Goal: Book appointment/travel/reservation

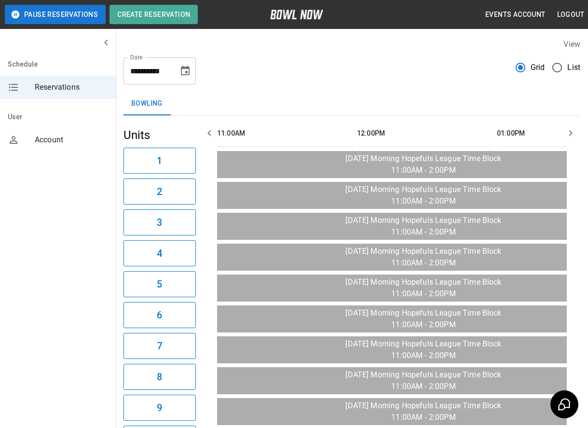
click at [97, 251] on div "Schedule Reservations User Account" at bounding box center [58, 214] width 116 height 428
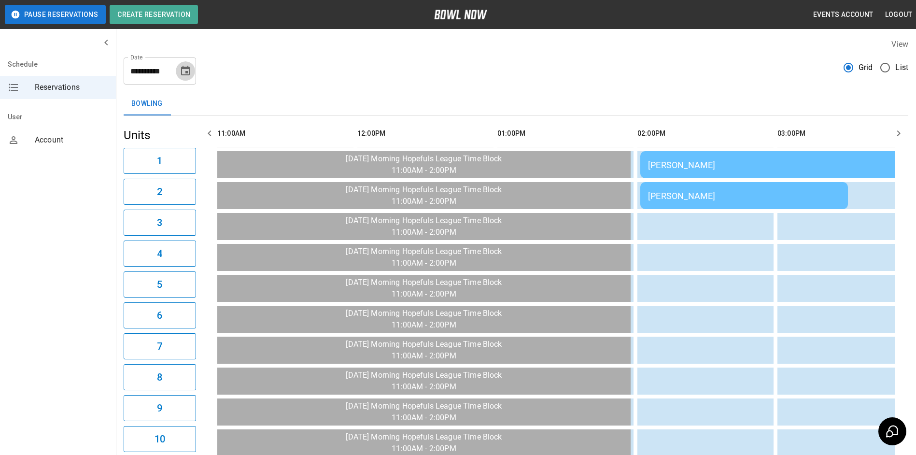
click at [184, 66] on icon "Choose date, selected date is Aug 25, 2025" at bounding box center [186, 71] width 12 height 12
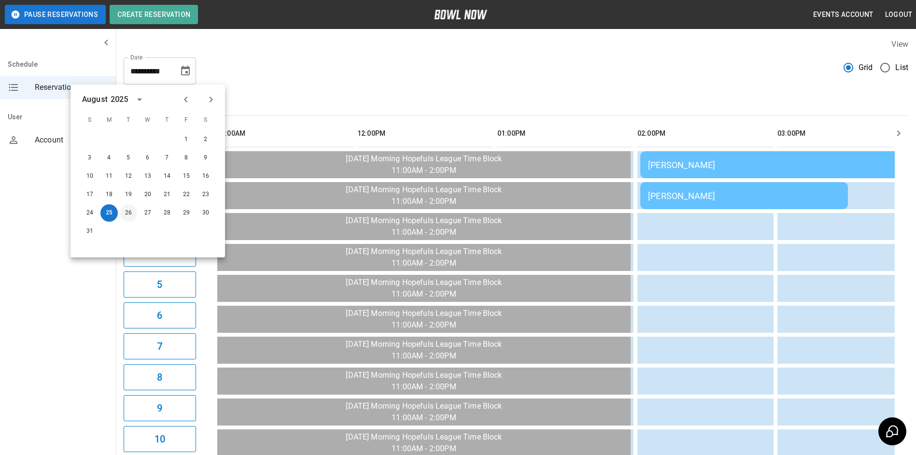
click at [125, 214] on button "26" at bounding box center [128, 212] width 17 height 17
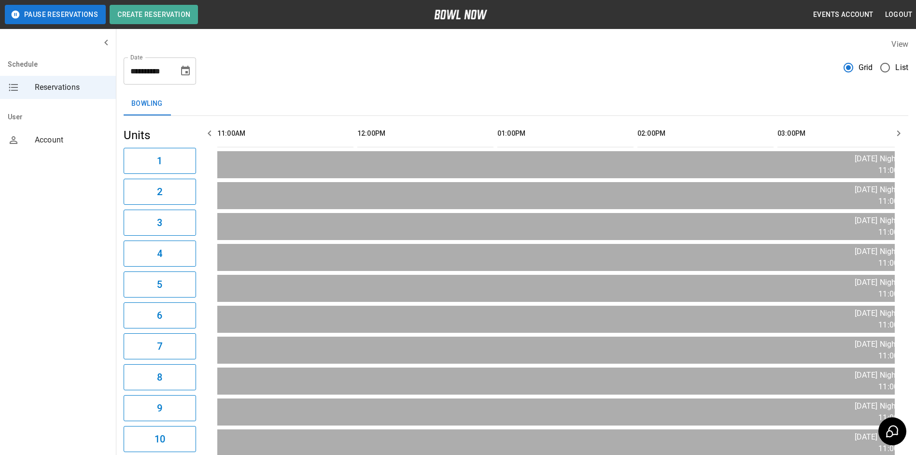
click at [191, 74] on button "Choose date, selected date is Aug 26, 2025" at bounding box center [185, 70] width 19 height 19
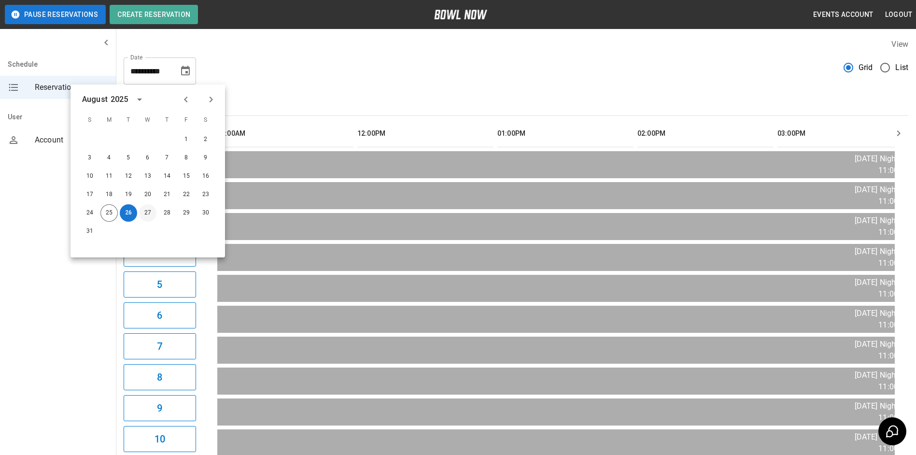
click at [146, 214] on button "27" at bounding box center [147, 212] width 17 height 17
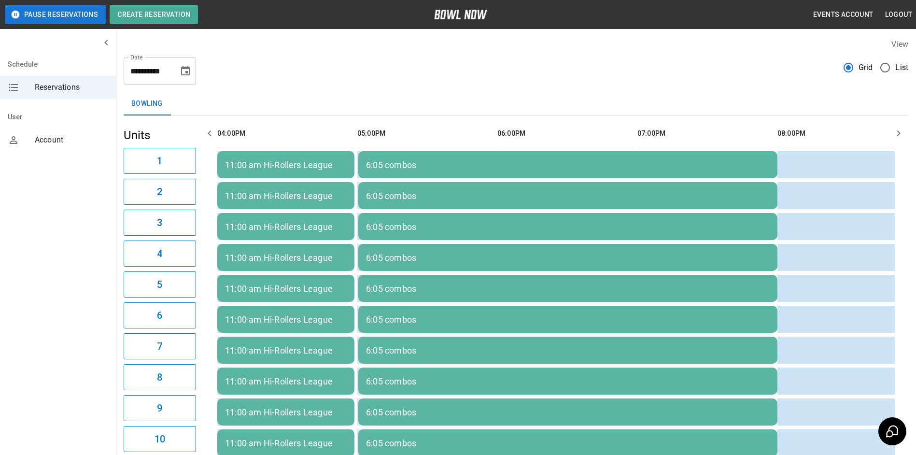
click at [184, 77] on button "Choose date, selected date is Aug 27, 2025" at bounding box center [185, 70] width 19 height 19
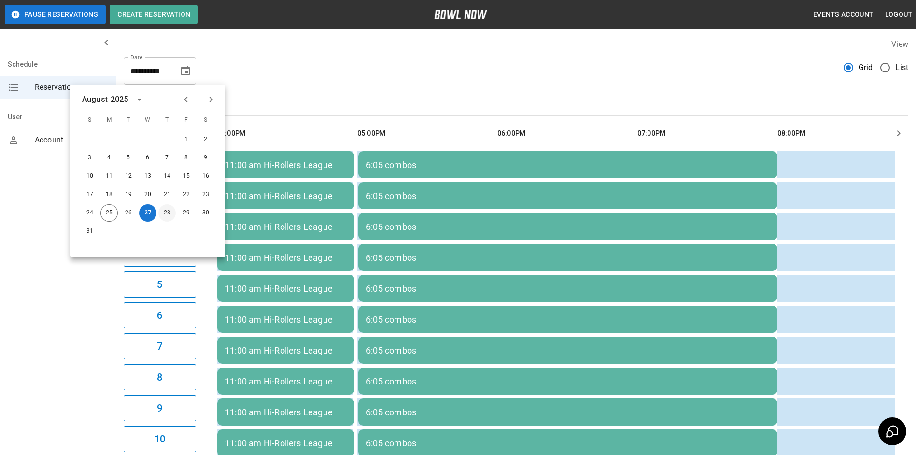
drag, startPoint x: 170, startPoint y: 214, endPoint x: 203, endPoint y: 78, distance: 140.0
click at [170, 214] on button "28" at bounding box center [166, 212] width 17 height 17
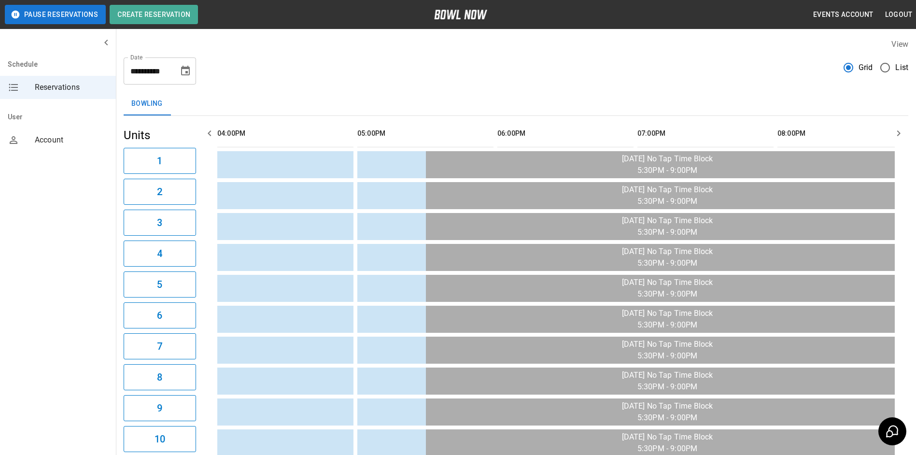
click at [183, 69] on icon "Choose date, selected date is Aug 28, 2025" at bounding box center [186, 71] width 12 height 12
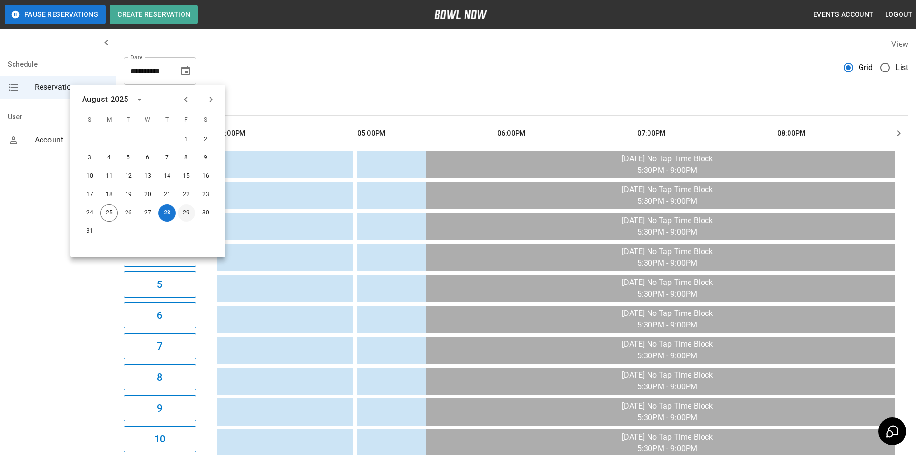
click at [184, 212] on button "29" at bounding box center [186, 212] width 17 height 17
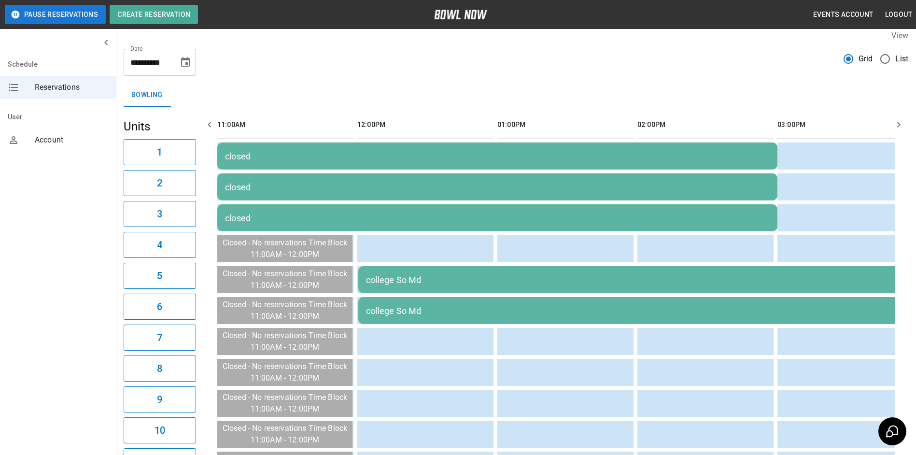
click at [463, 282] on div "college So Md" at bounding box center [638, 280] width 544 height 10
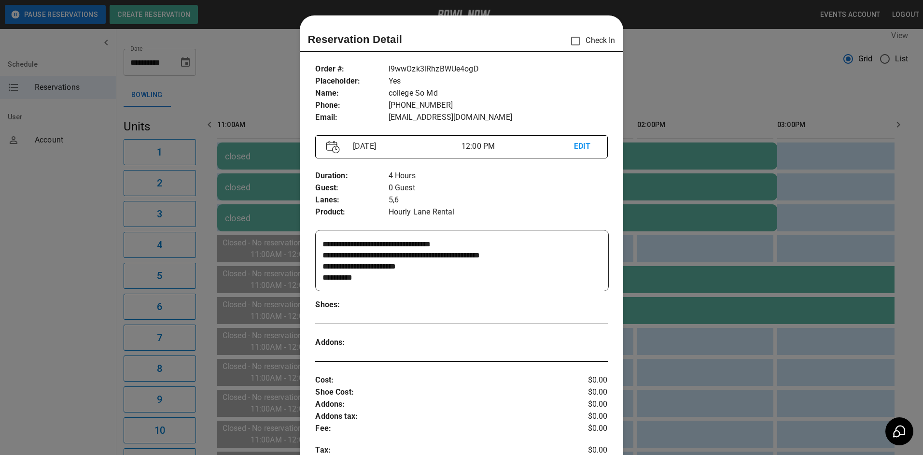
click at [732, 62] on div at bounding box center [461, 227] width 923 height 455
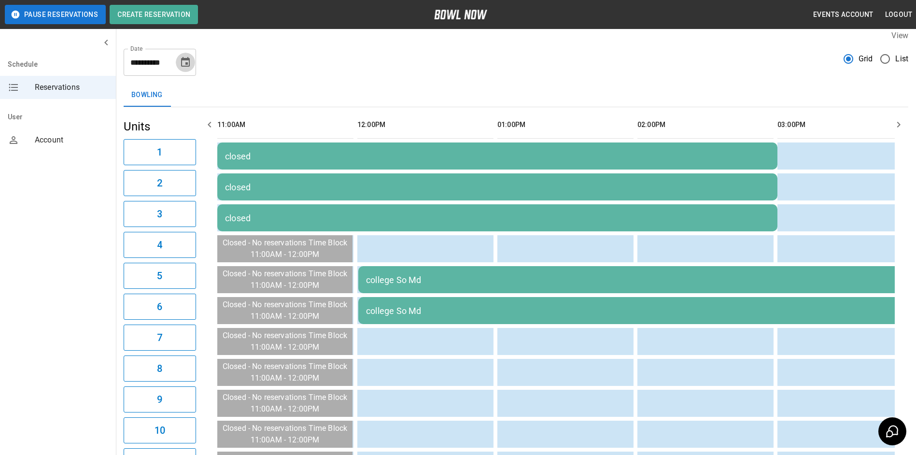
click at [183, 66] on icon "Choose date, selected date is Aug 29, 2025" at bounding box center [185, 62] width 9 height 10
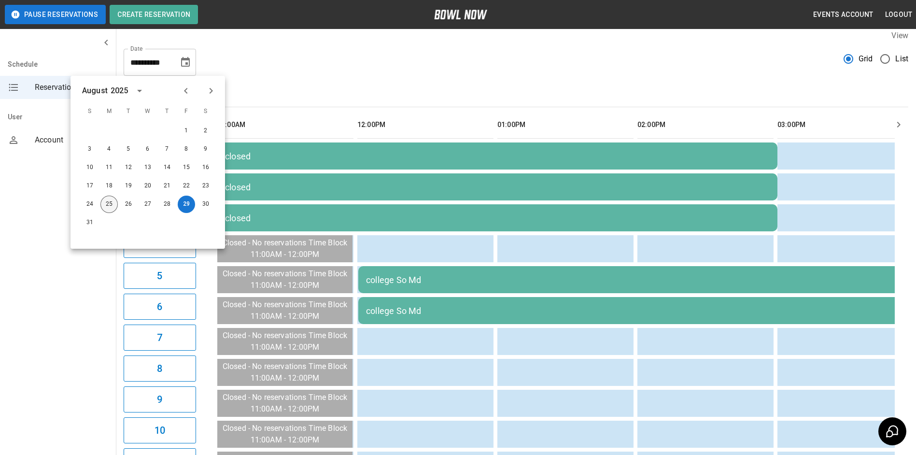
click at [112, 208] on button "25" at bounding box center [108, 203] width 17 height 17
type input "**********"
